Goal: Task Accomplishment & Management: Manage account settings

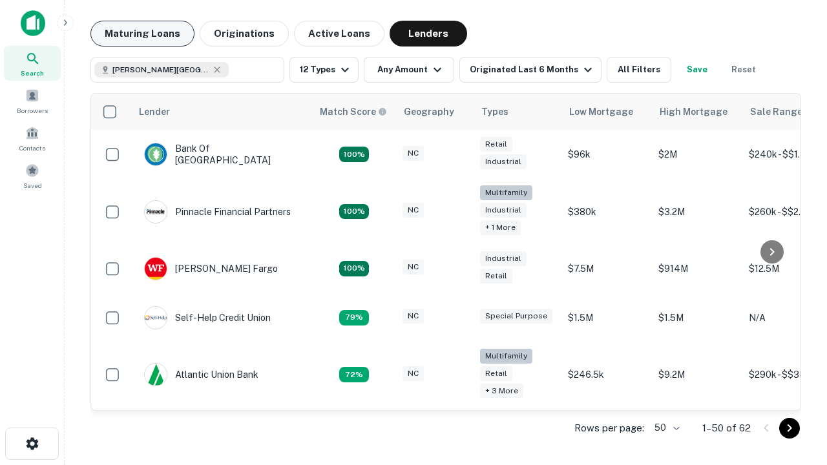
click at [142, 34] on button "Maturing Loans" at bounding box center [142, 34] width 104 height 26
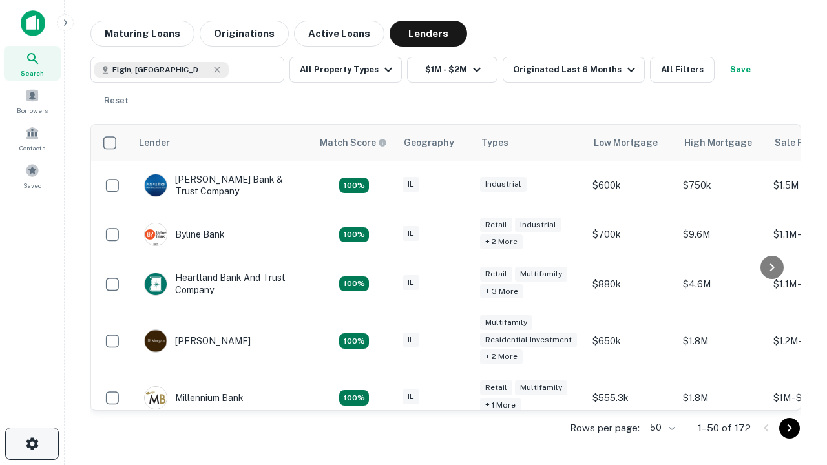
click at [32, 444] on icon "button" at bounding box center [33, 444] width 16 height 16
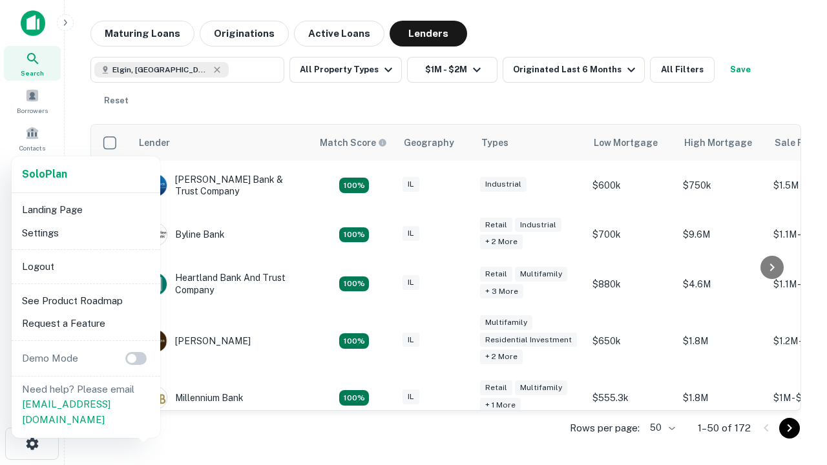
click at [85, 266] on li "Logout" at bounding box center [86, 266] width 138 height 23
